Goal: Information Seeking & Learning: Learn about a topic

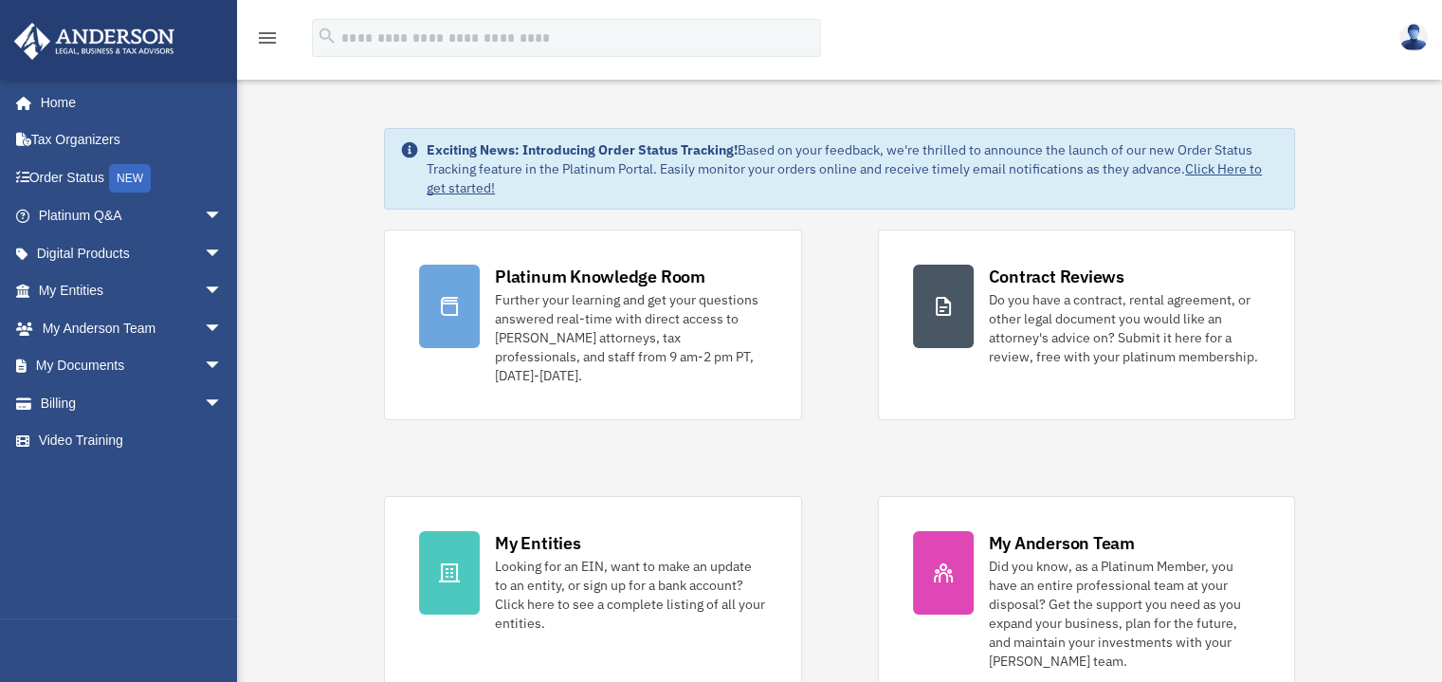
click at [1411, 36] on img at bounding box center [1414, 38] width 28 height 28
click at [306, 227] on div "Exciting News: Introducing Order Status Tracking! Based on your feedback, we're…" at bounding box center [840, 574] width 1234 height 987
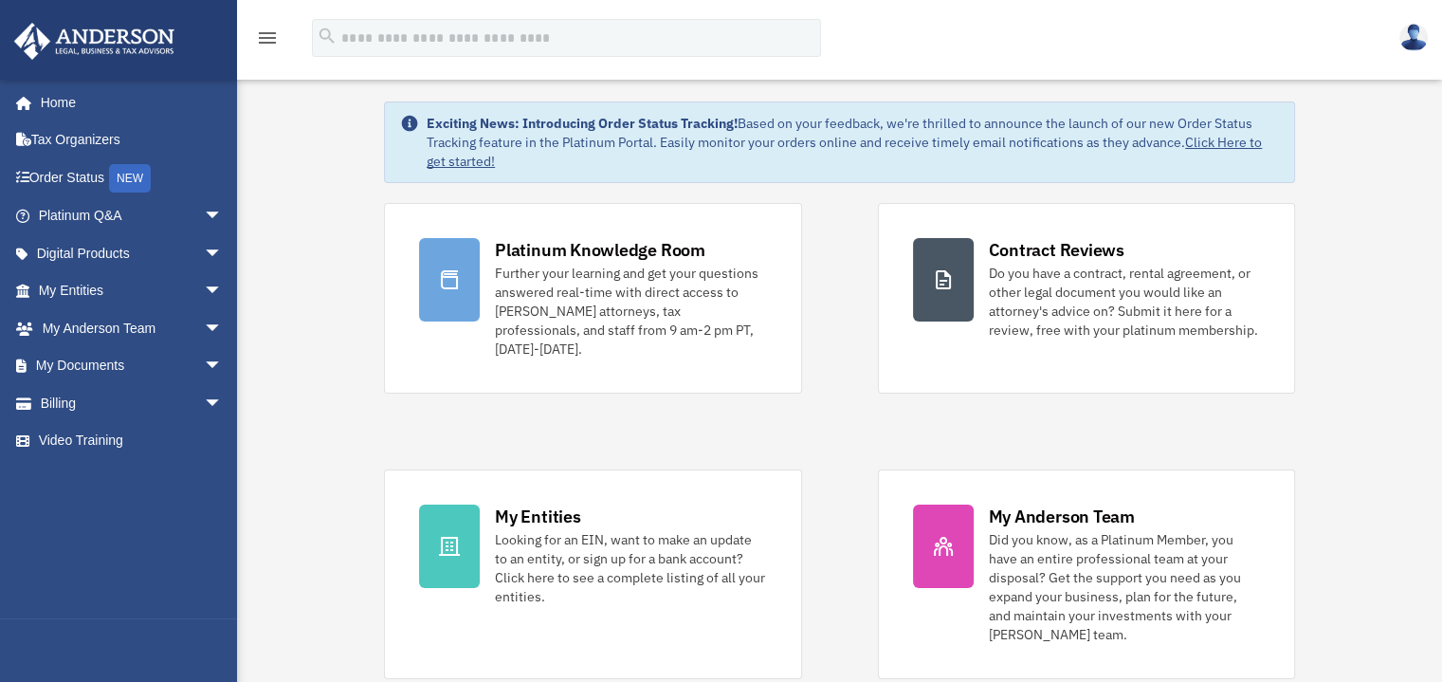
scroll to position [27, 0]
click at [204, 325] on span "arrow_drop_down" at bounding box center [223, 328] width 38 height 39
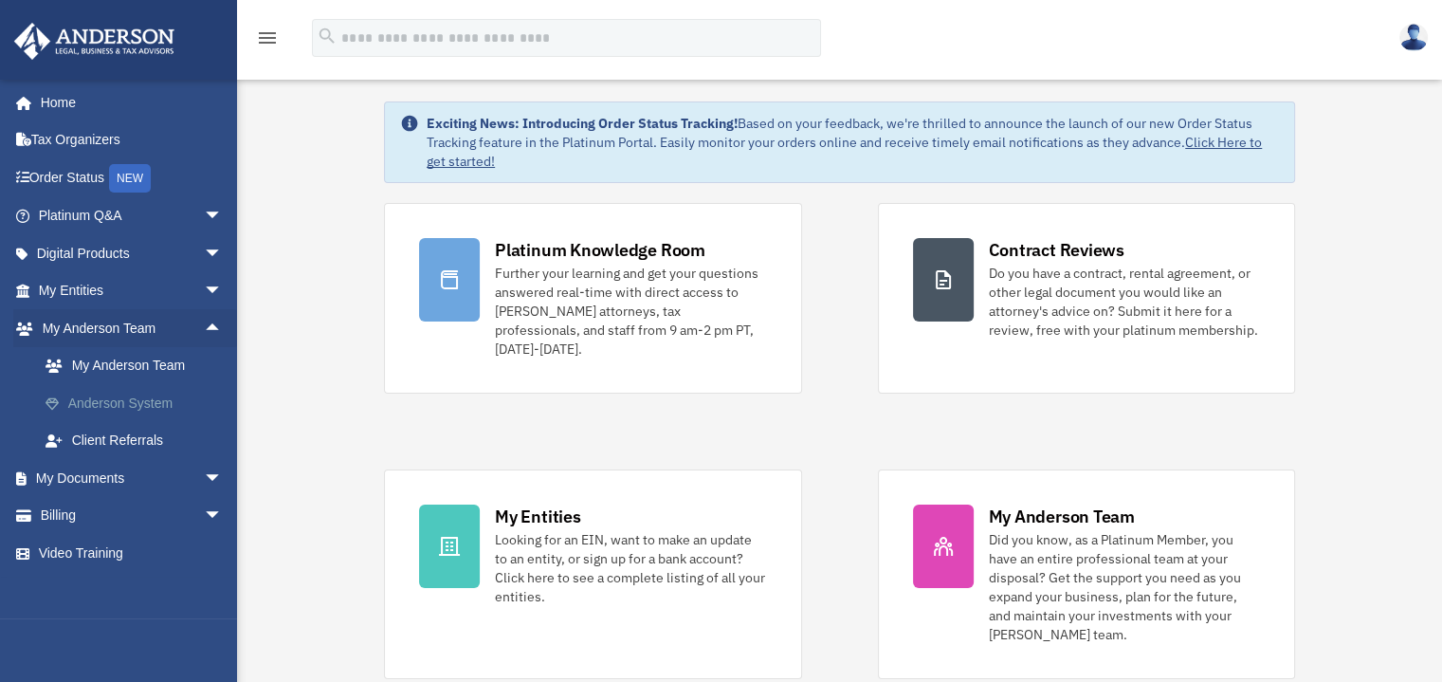
click at [148, 401] on link "Anderson System" at bounding box center [139, 403] width 225 height 38
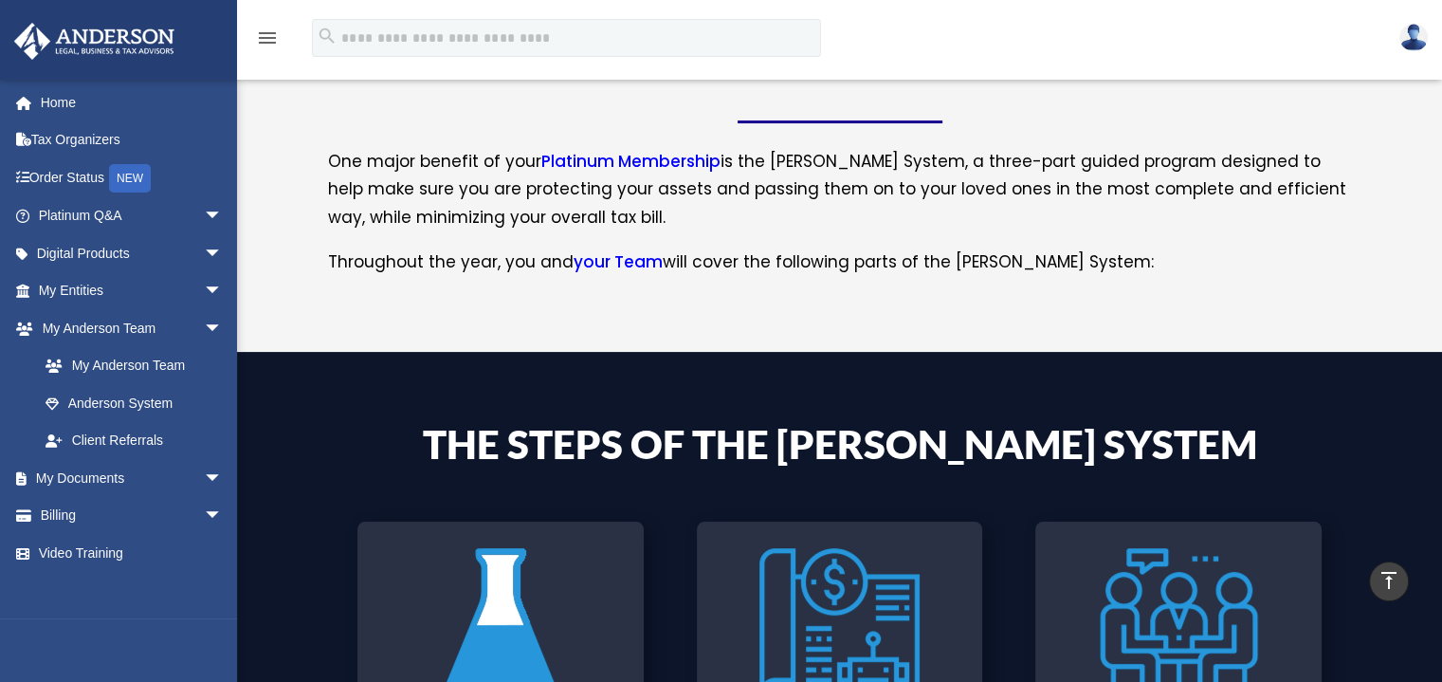
scroll to position [316, 0]
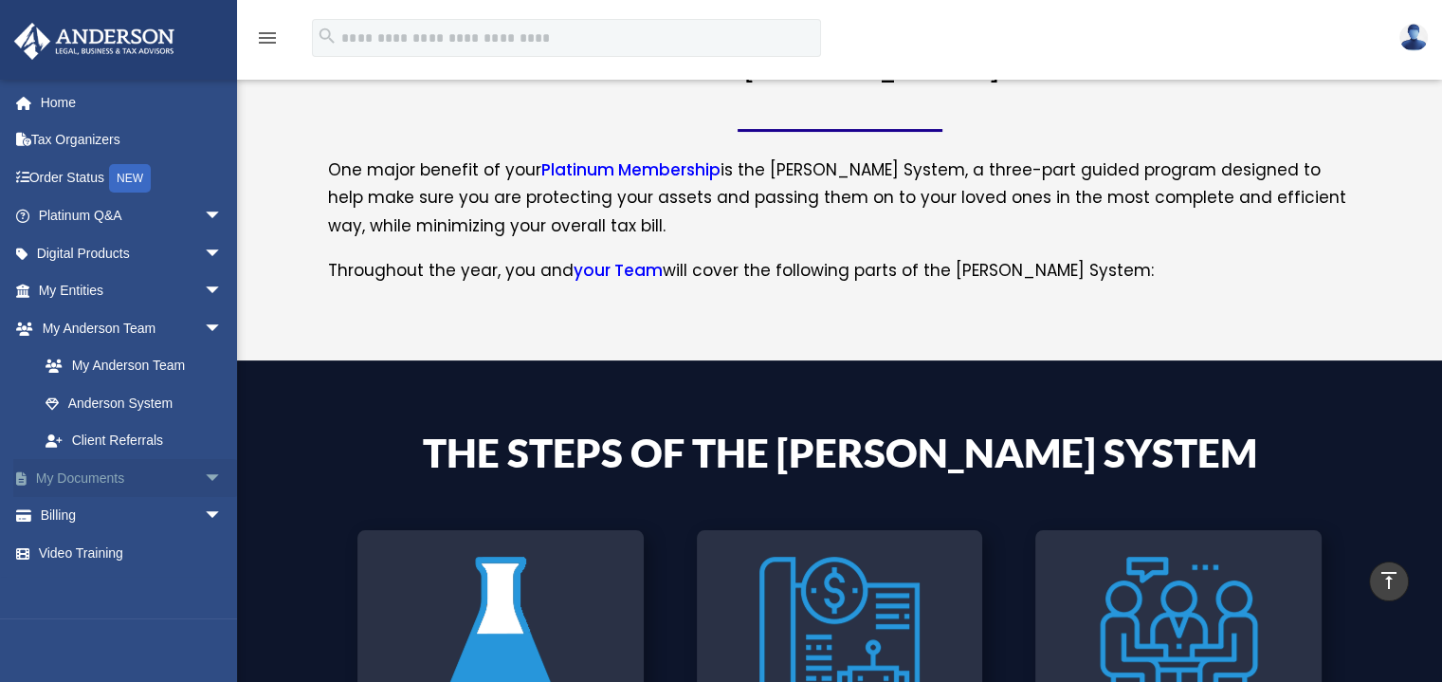
click at [204, 473] on span "arrow_drop_down" at bounding box center [223, 478] width 38 height 39
click at [76, 512] on link "Box" at bounding box center [139, 516] width 225 height 38
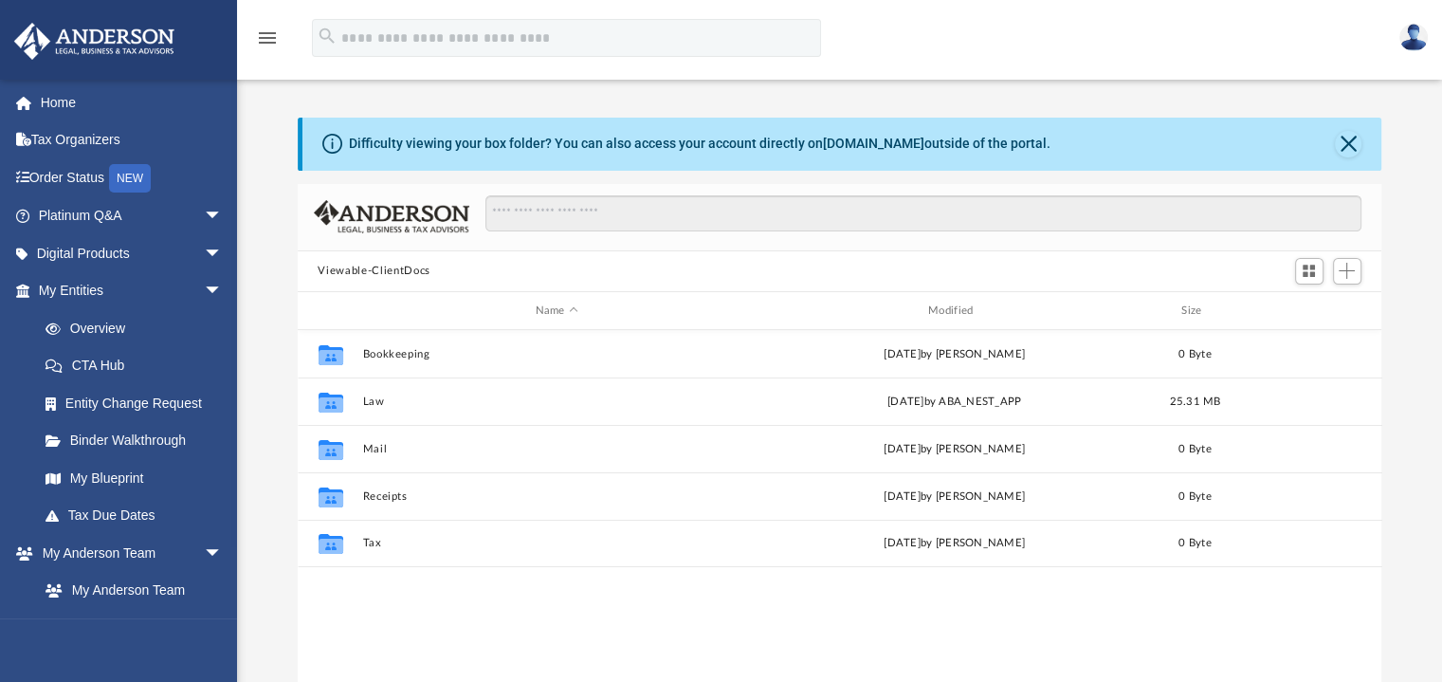
scroll to position [416, 1070]
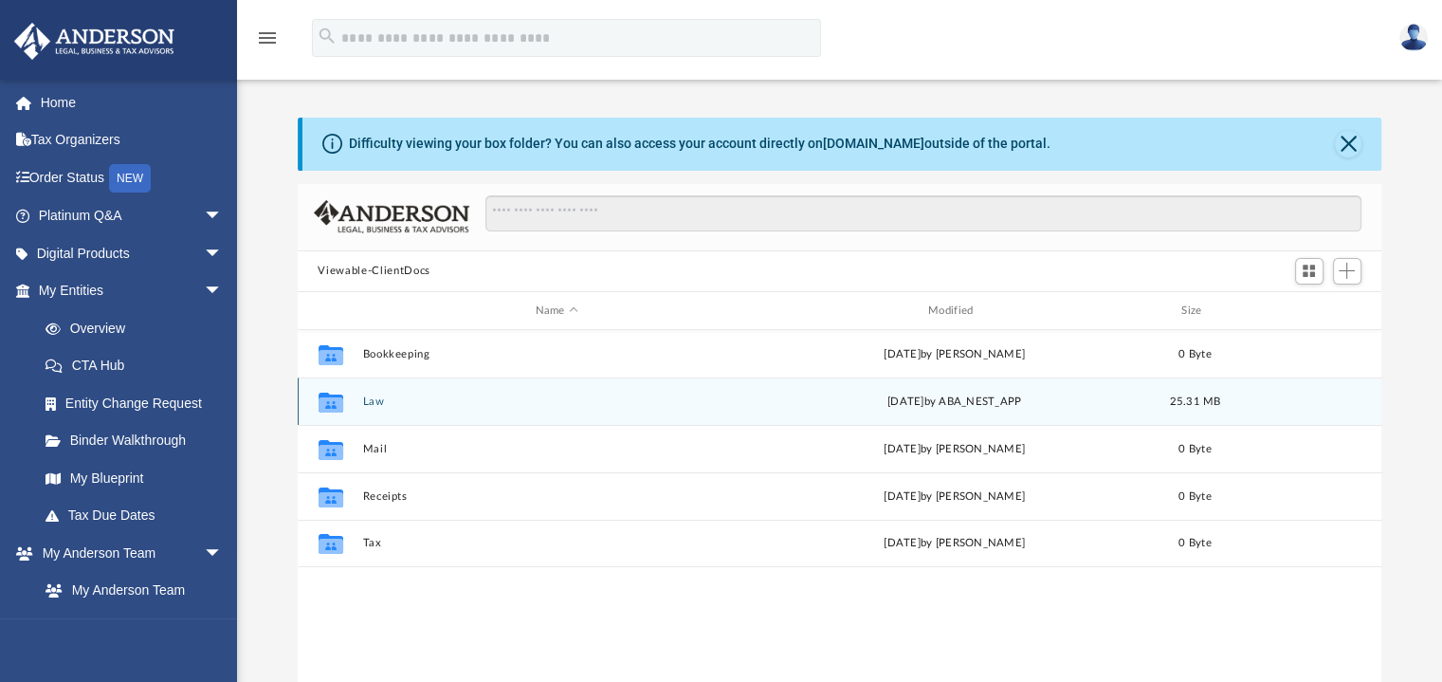
click at [397, 400] on button "Law" at bounding box center [556, 401] width 389 height 12
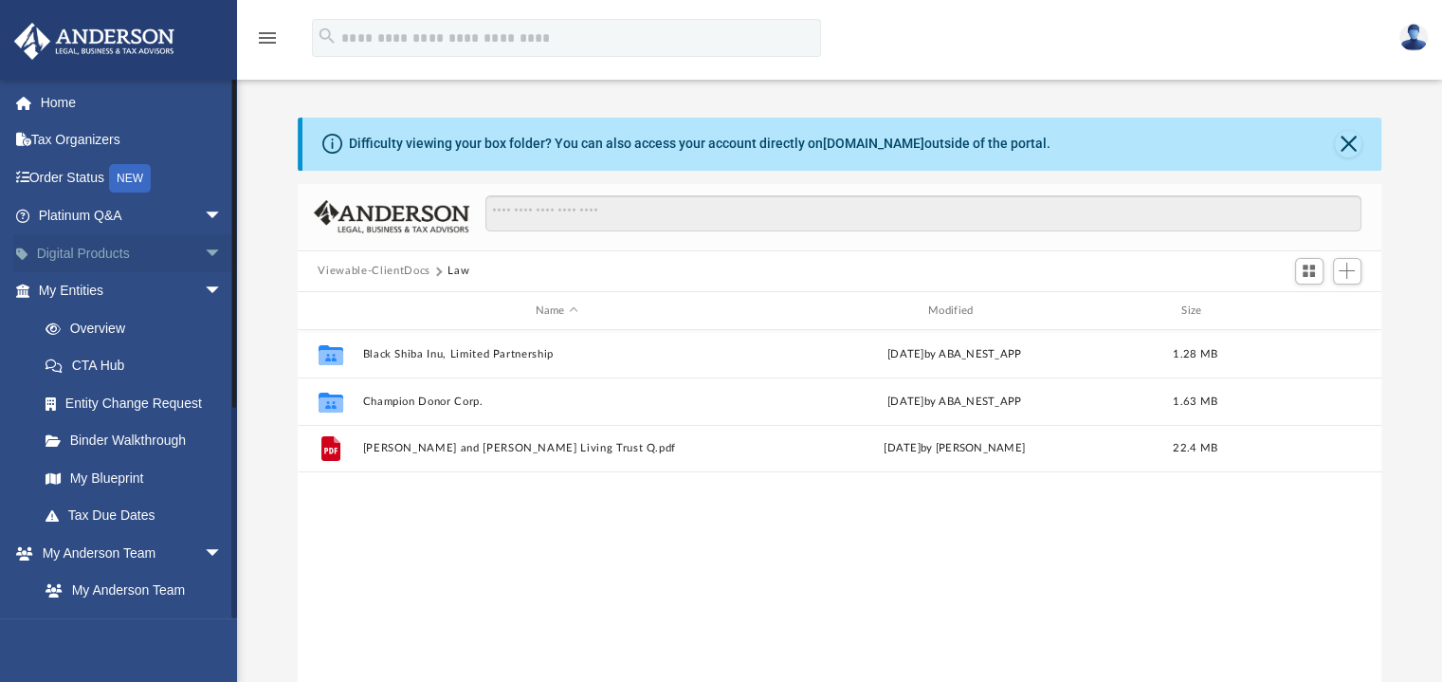
click at [204, 250] on span "arrow_drop_down" at bounding box center [223, 253] width 38 height 39
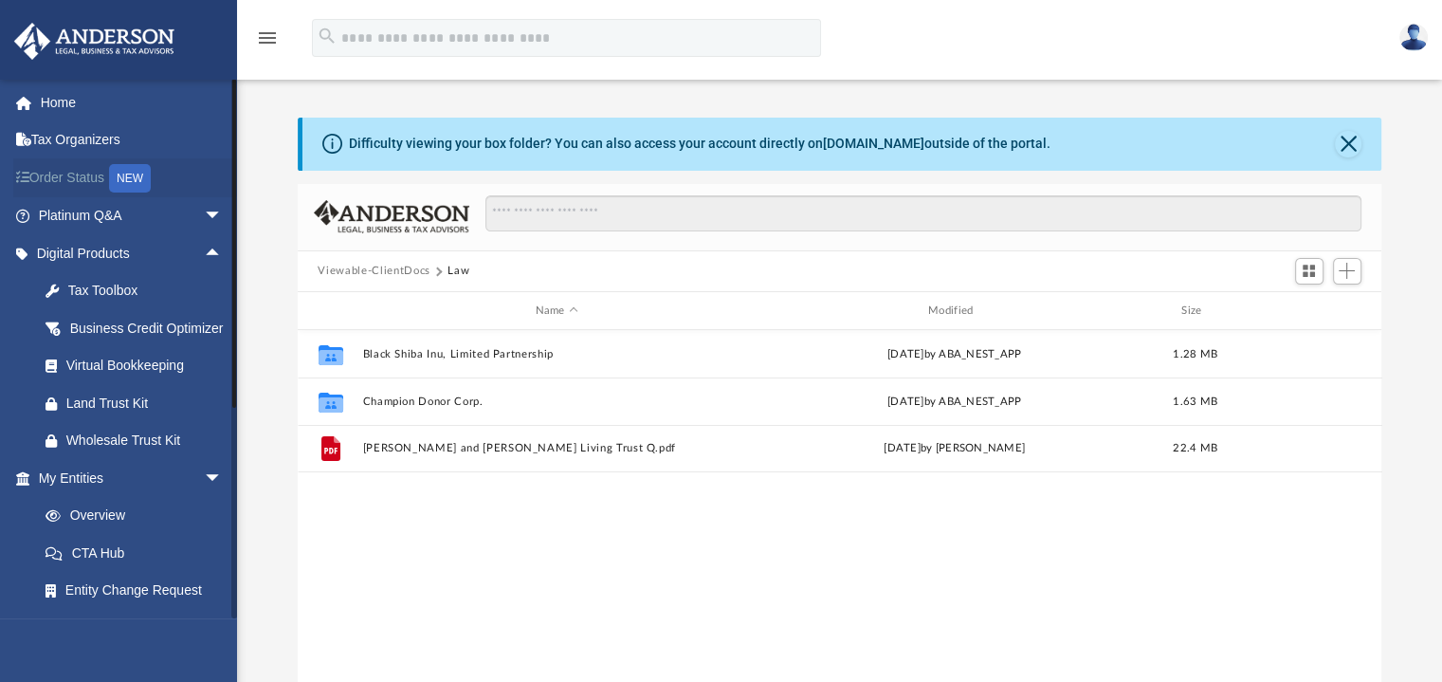
click at [76, 176] on link "Order Status NEW" at bounding box center [132, 177] width 238 height 39
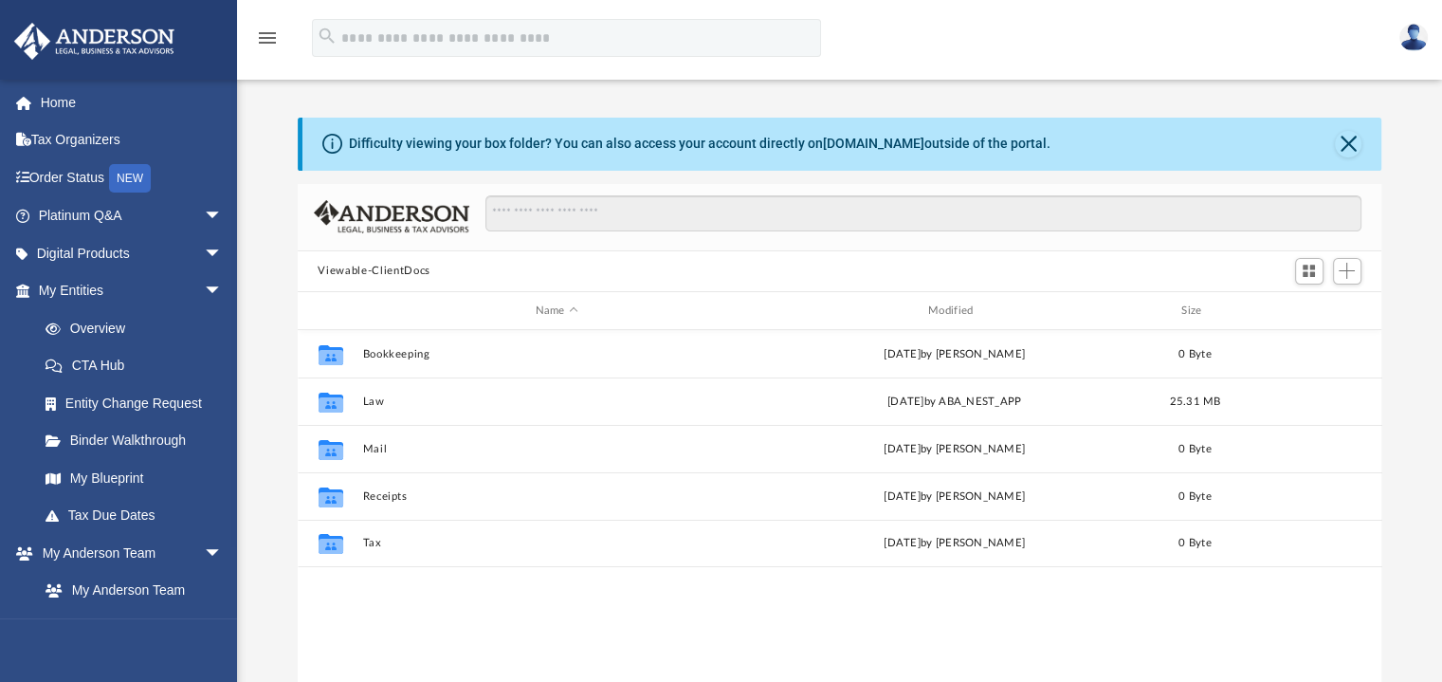
scroll to position [416, 1070]
click at [204, 248] on span "arrow_drop_down" at bounding box center [223, 253] width 38 height 39
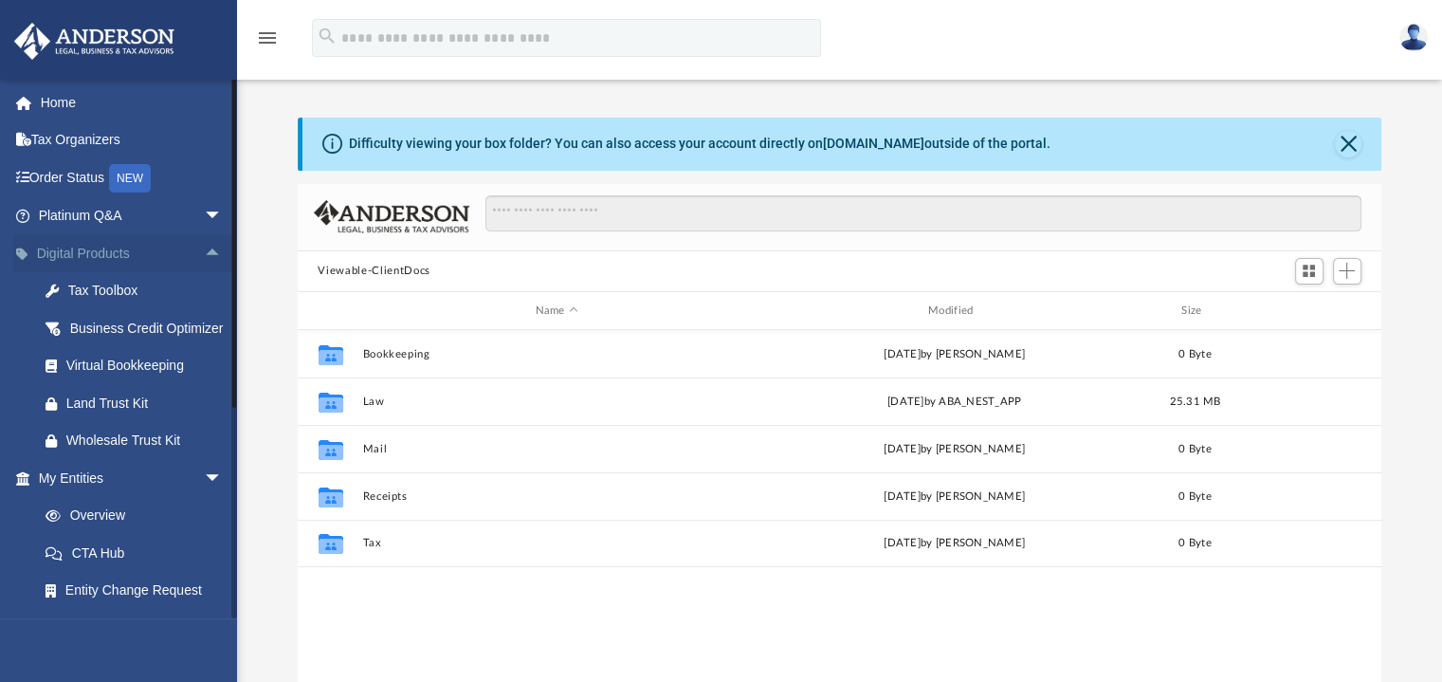
click at [204, 251] on span "arrow_drop_up" at bounding box center [223, 253] width 38 height 39
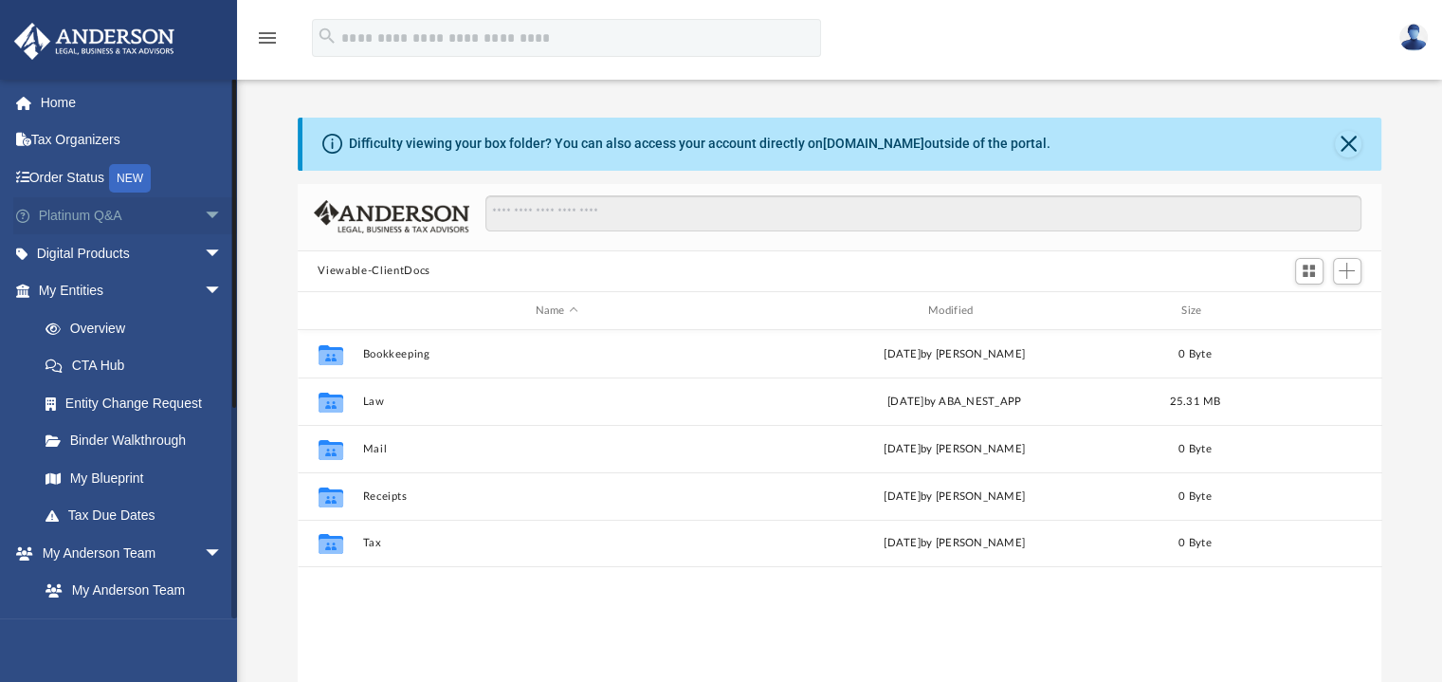
click at [204, 215] on span "arrow_drop_down" at bounding box center [223, 216] width 38 height 39
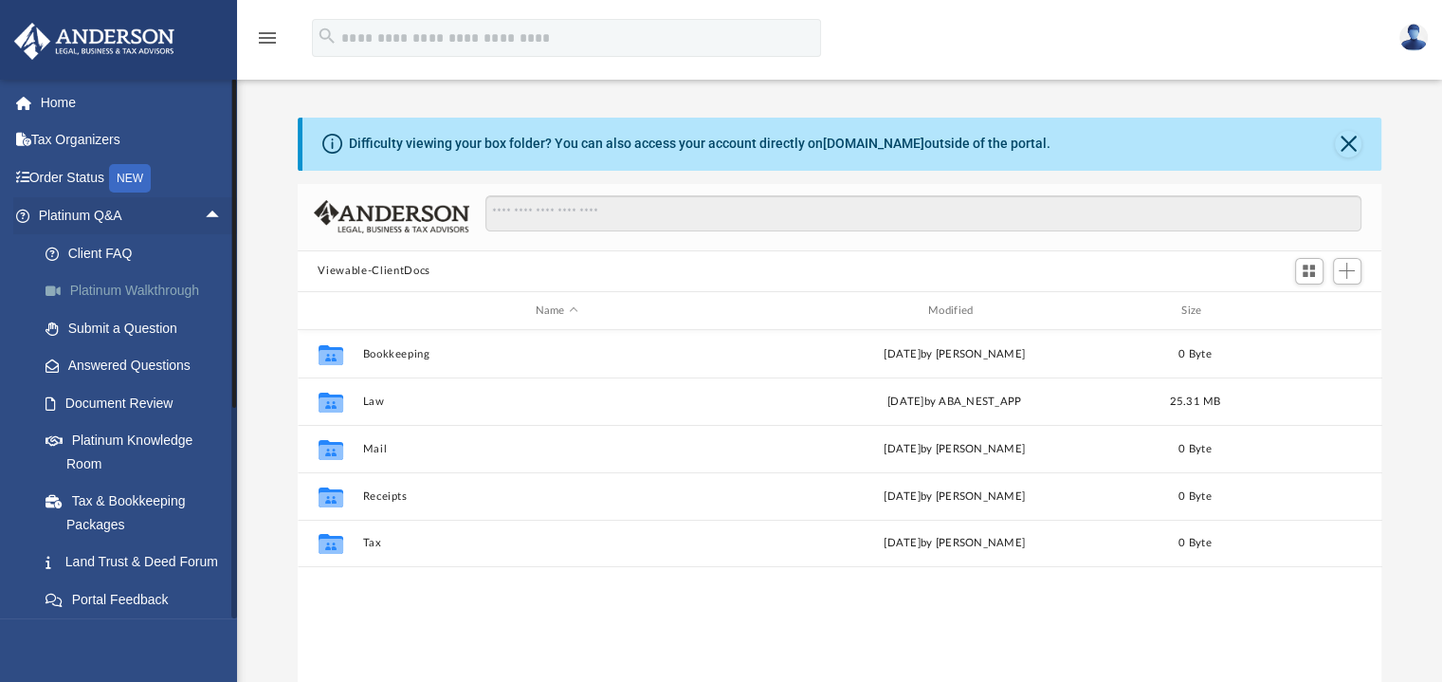
click at [169, 285] on link "Platinum Walkthrough" at bounding box center [139, 291] width 225 height 38
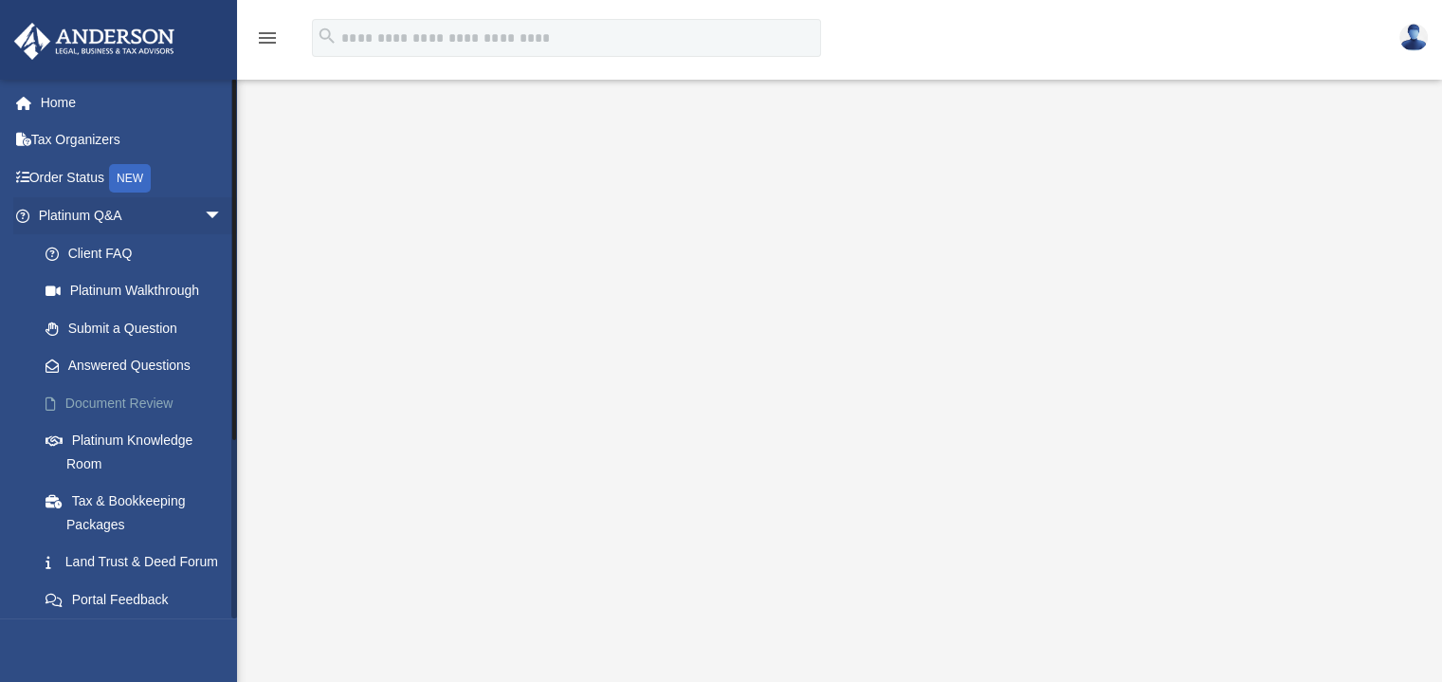
click at [120, 399] on link "Document Review" at bounding box center [139, 403] width 225 height 38
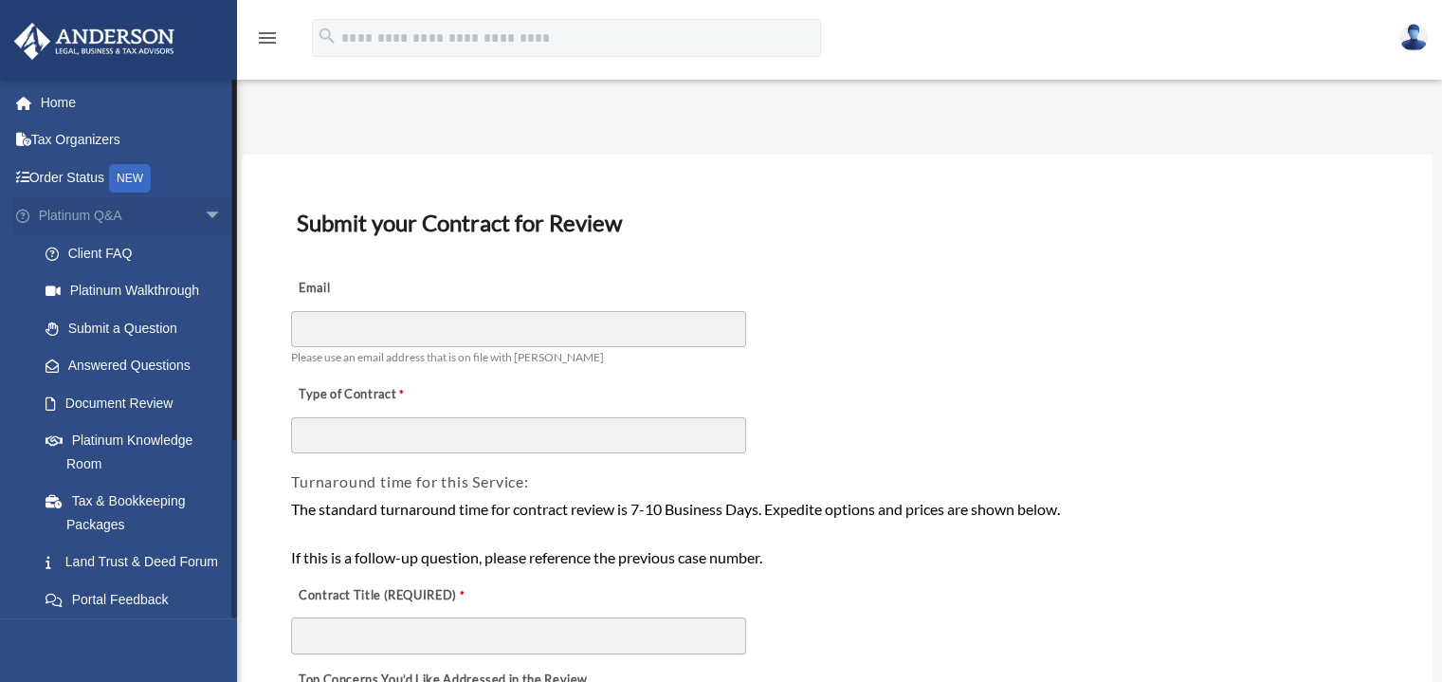
click at [204, 211] on span "arrow_drop_down" at bounding box center [223, 216] width 38 height 39
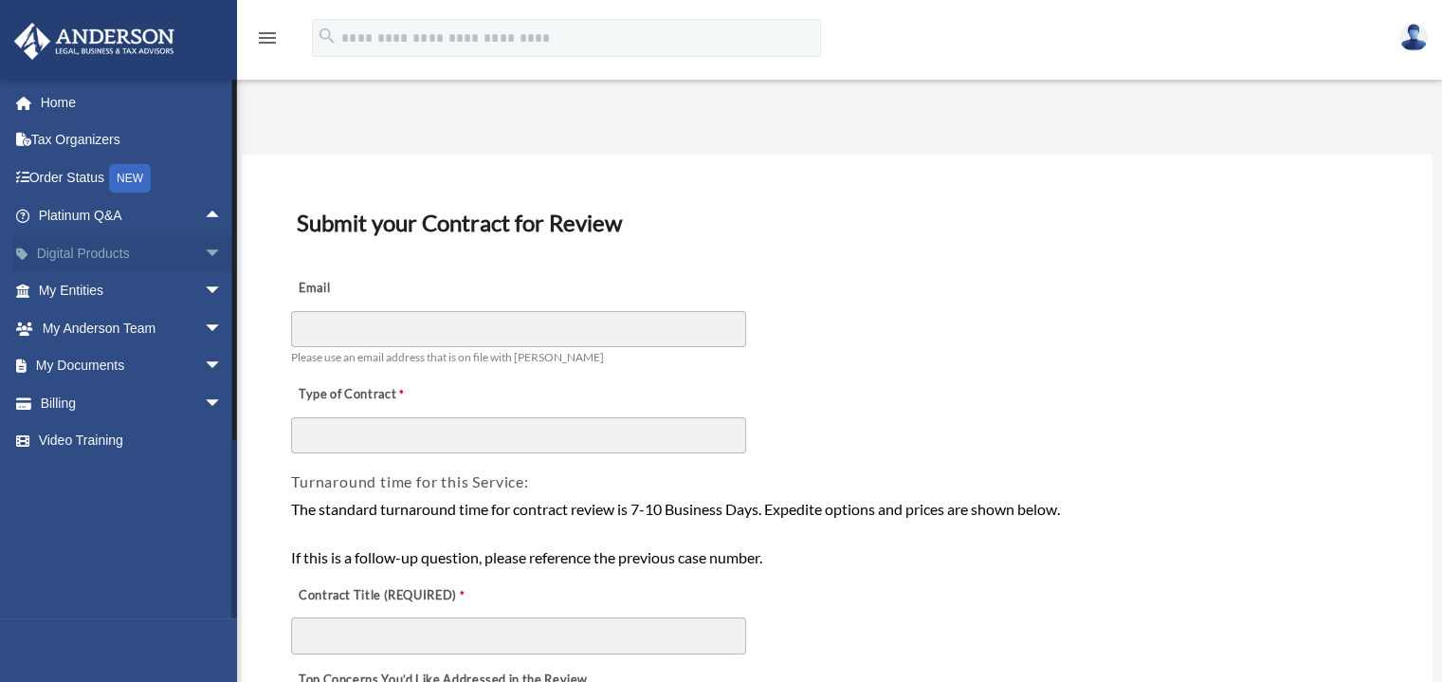
click at [204, 251] on span "arrow_drop_down" at bounding box center [223, 253] width 38 height 39
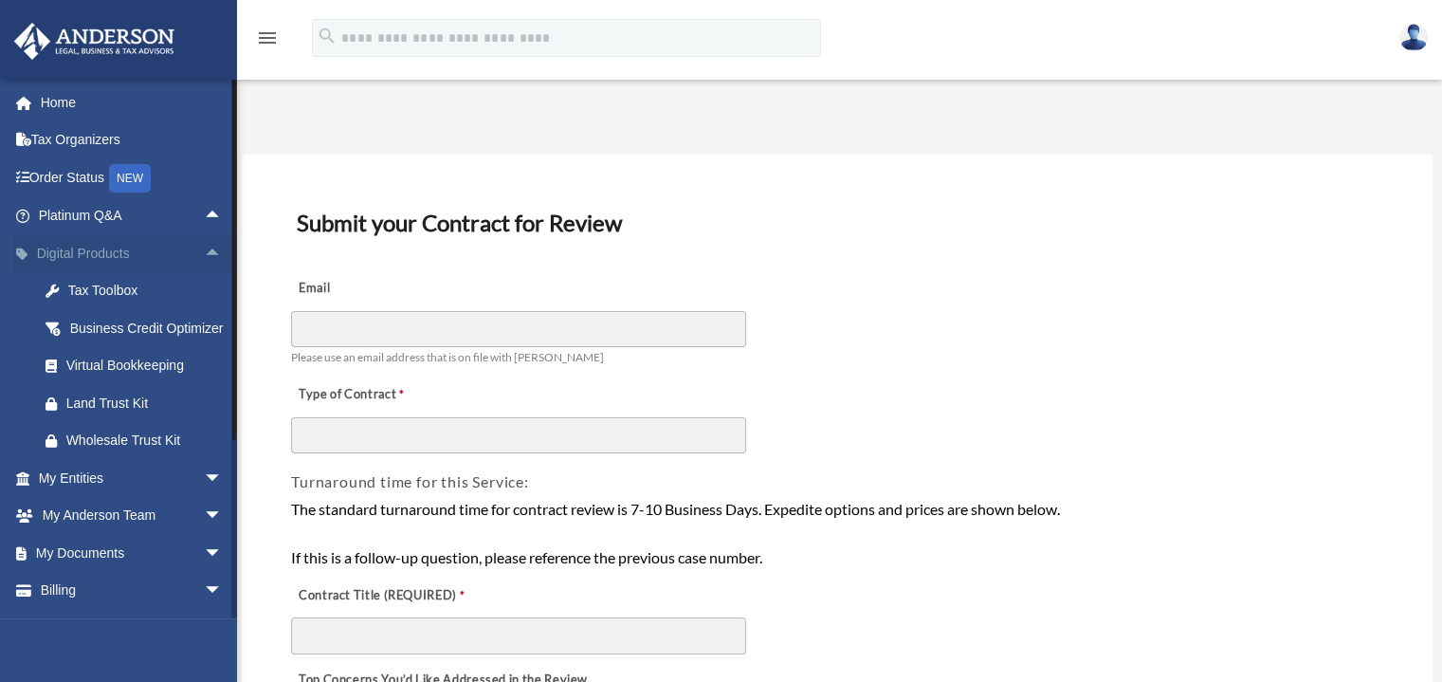
click at [204, 251] on span "arrow_drop_up" at bounding box center [223, 253] width 38 height 39
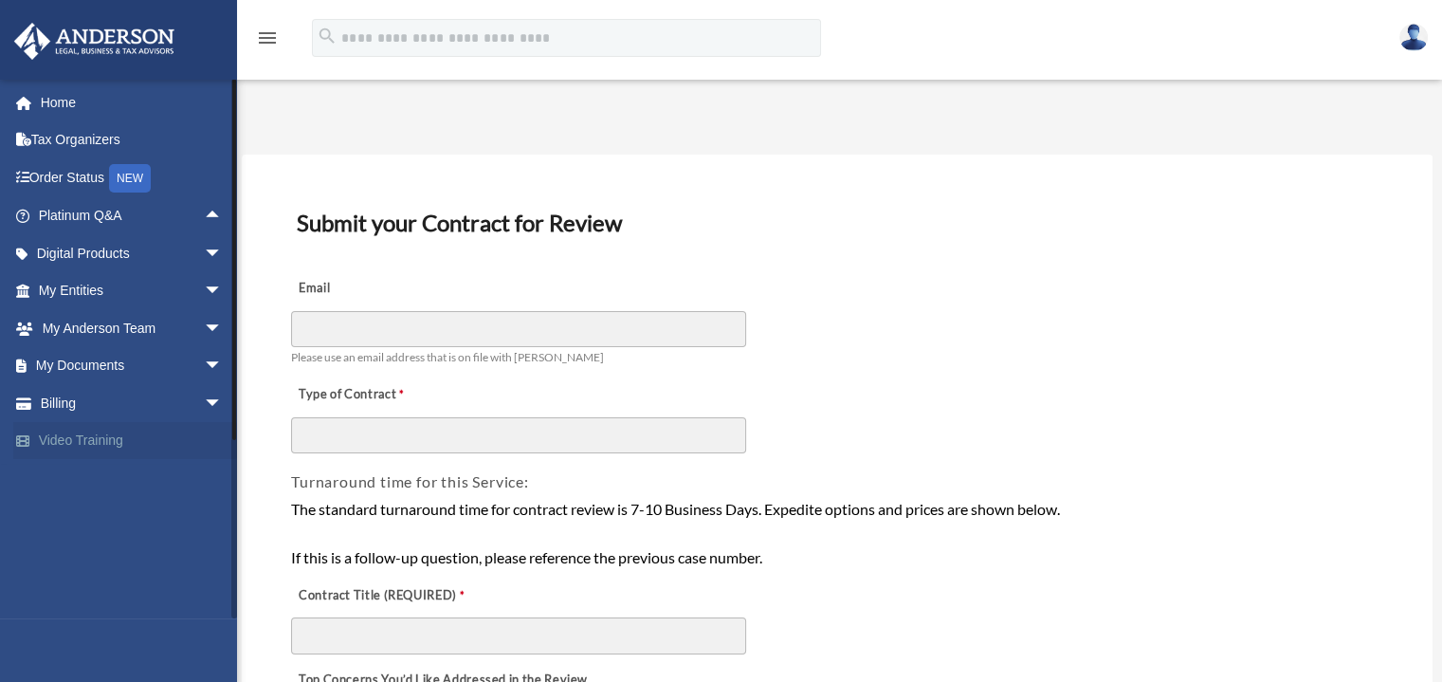
click at [83, 443] on link "Video Training" at bounding box center [132, 441] width 238 height 38
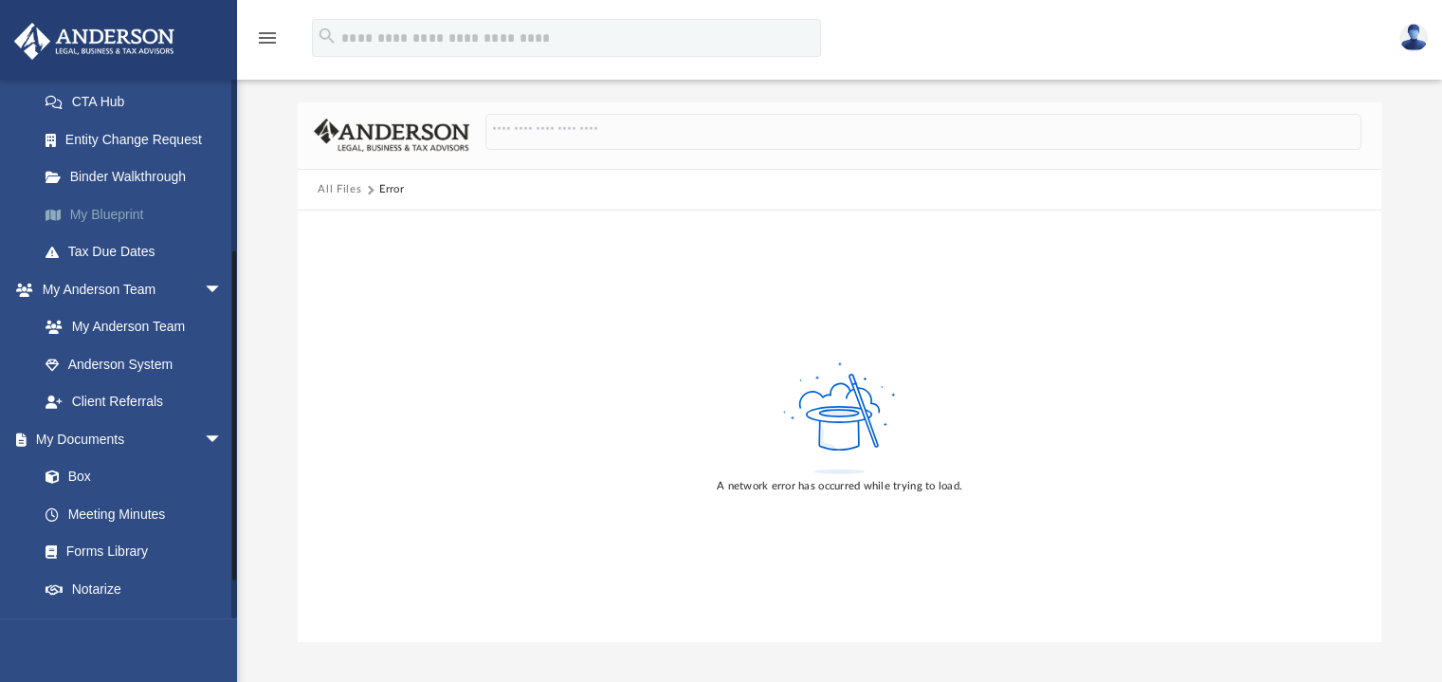
scroll to position [254, 0]
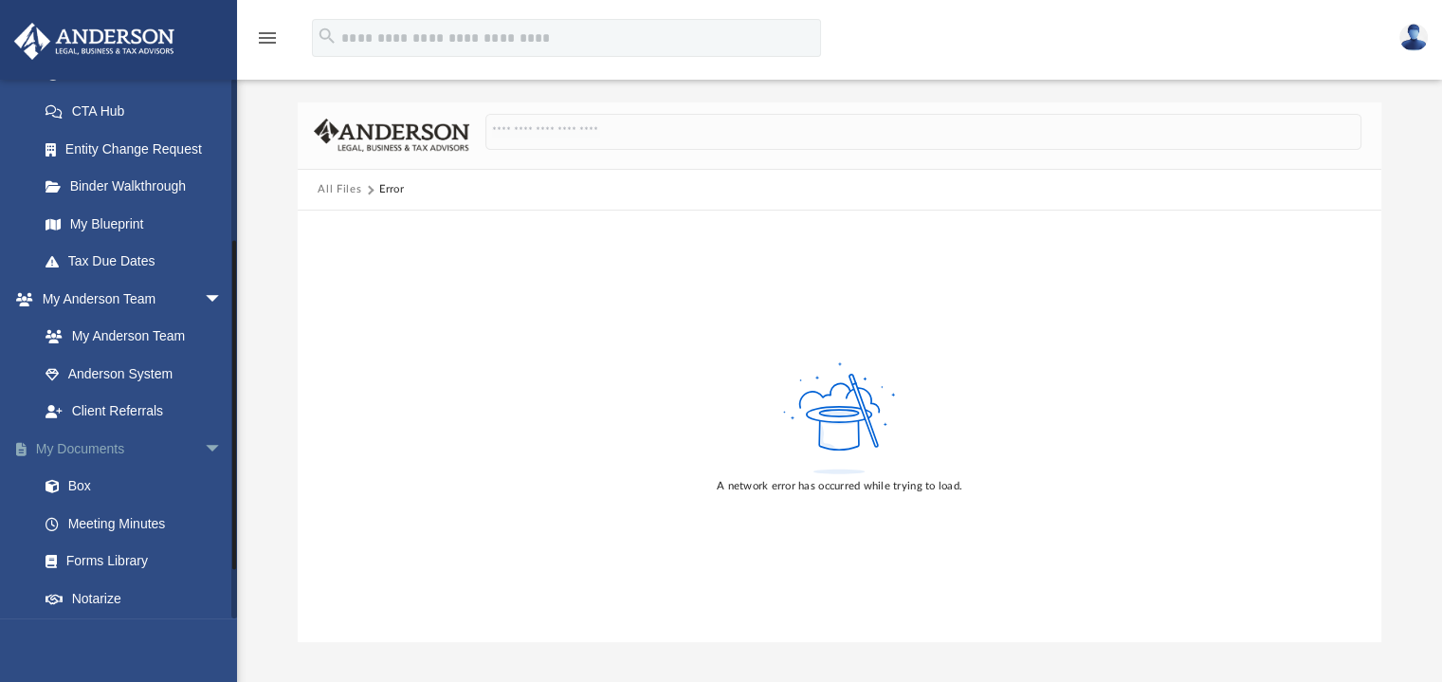
click at [204, 439] on span "arrow_drop_down" at bounding box center [223, 449] width 38 height 39
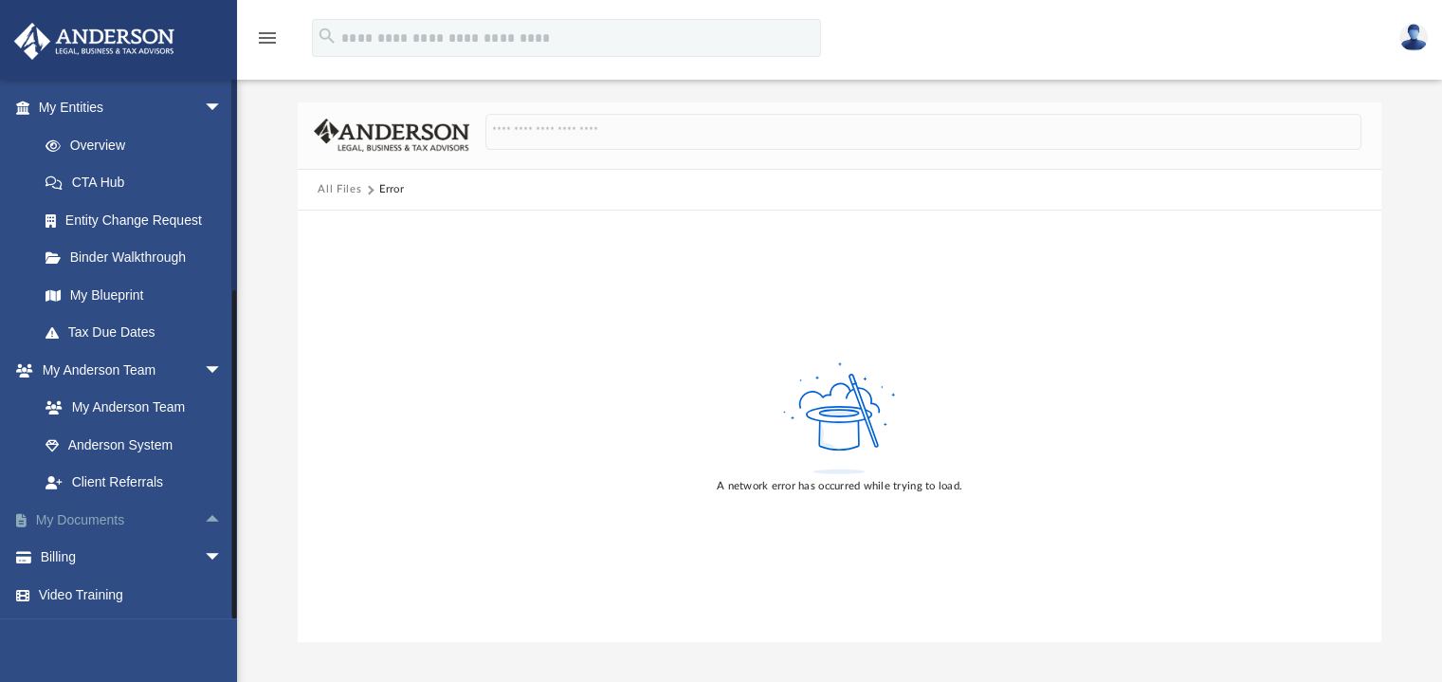
scroll to position [182, 0]
click at [204, 367] on span "arrow_drop_down" at bounding box center [223, 371] width 38 height 39
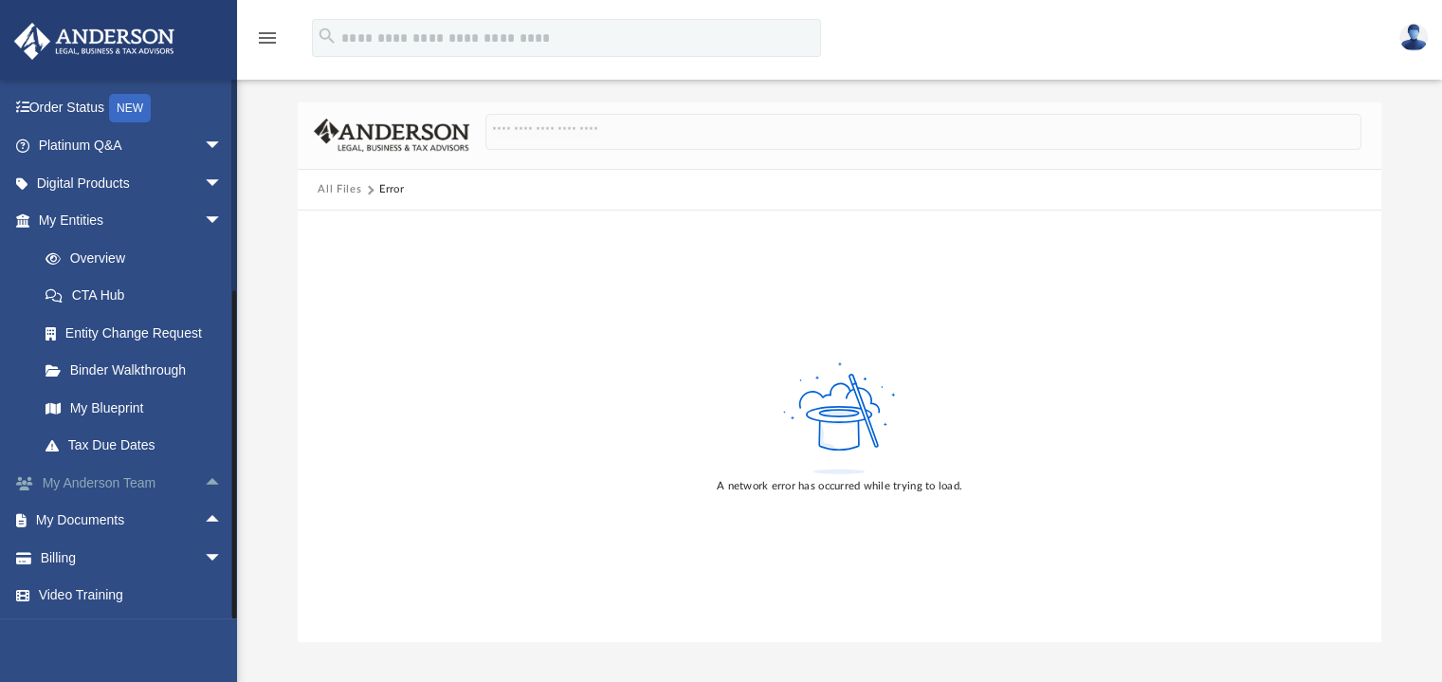
scroll to position [70, 0]
click at [204, 220] on span "arrow_drop_down" at bounding box center [223, 221] width 38 height 39
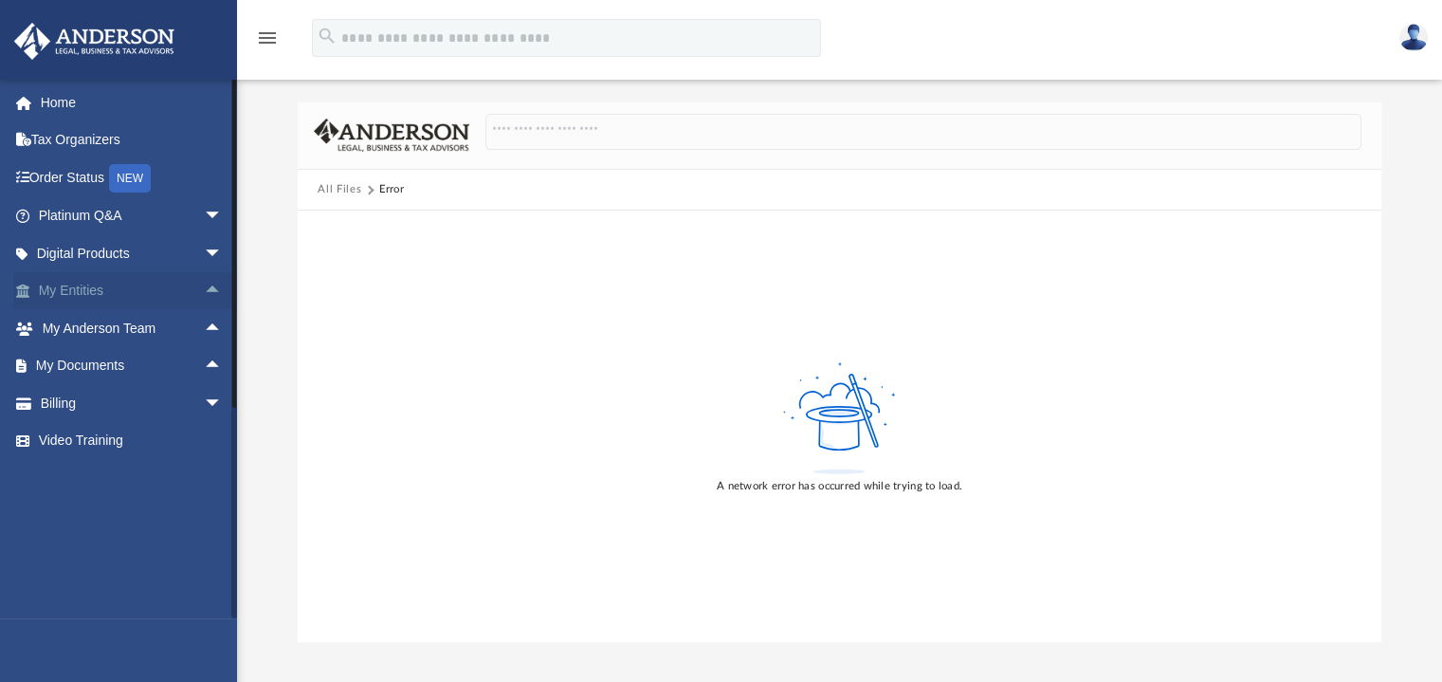
scroll to position [0, 0]
click at [91, 439] on link "Video Training" at bounding box center [132, 441] width 238 height 38
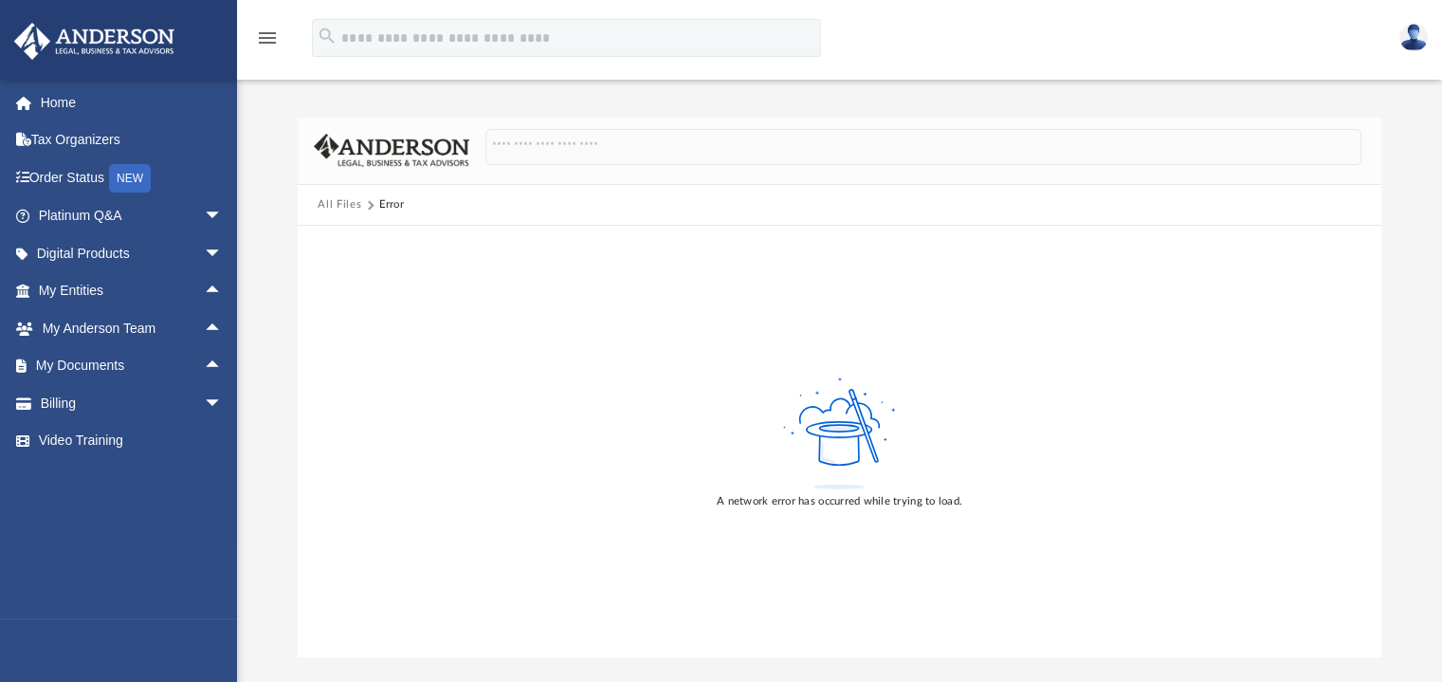
click at [1416, 40] on img at bounding box center [1414, 38] width 28 height 28
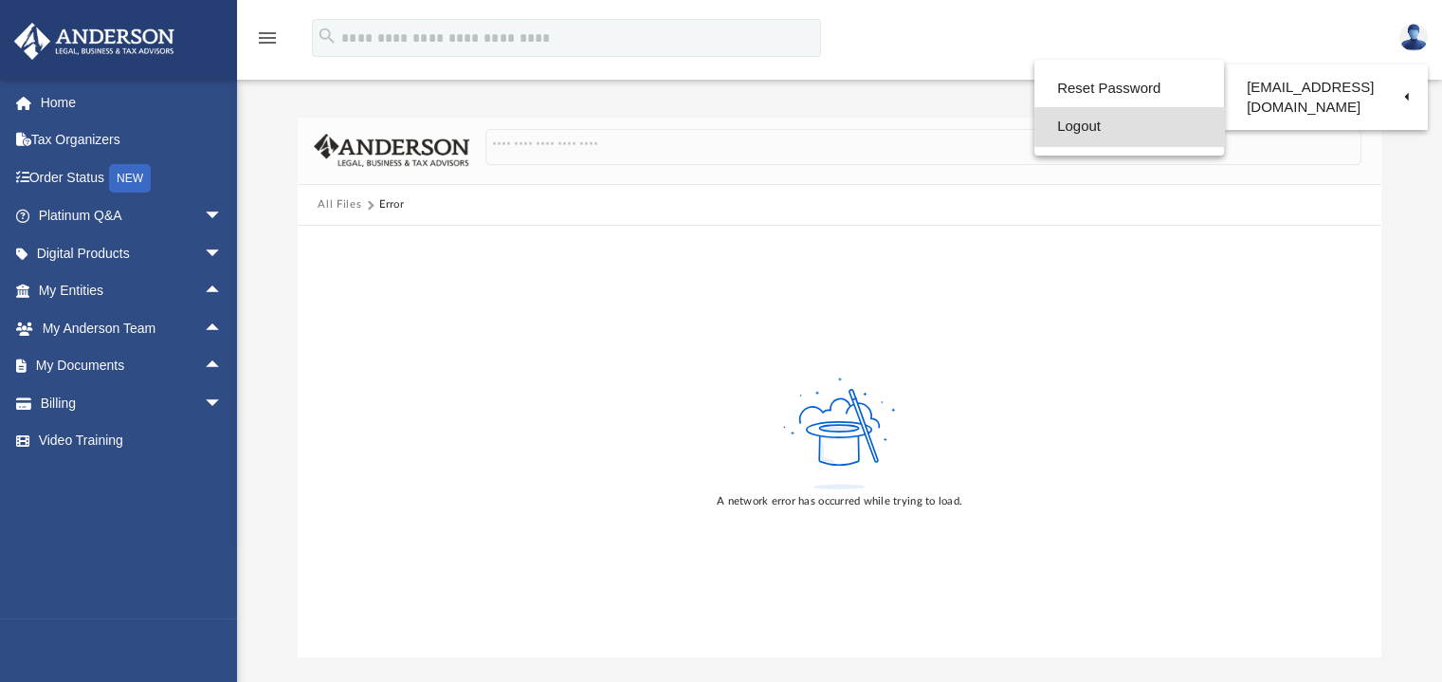
click at [1070, 135] on link "Logout" at bounding box center [1130, 126] width 190 height 39
